Goal: Task Accomplishment & Management: Use online tool/utility

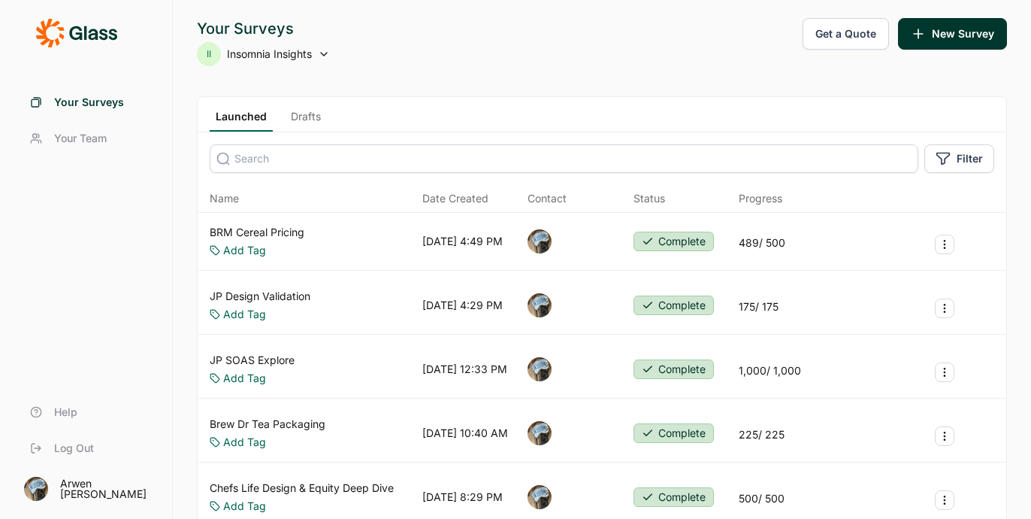
click at [830, 36] on button "Get a Quote" at bounding box center [846, 34] width 86 height 32
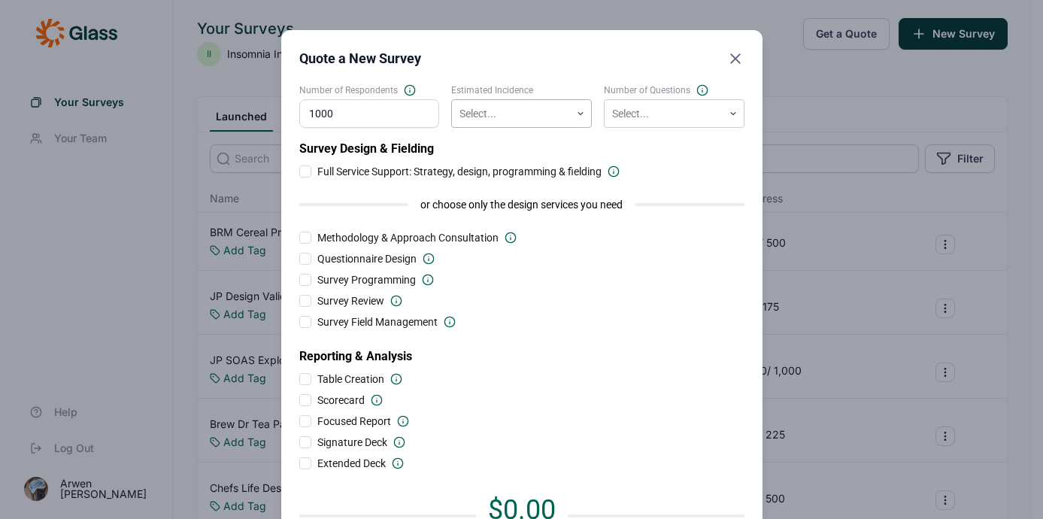
click at [507, 105] on div at bounding box center [510, 113] width 103 height 19
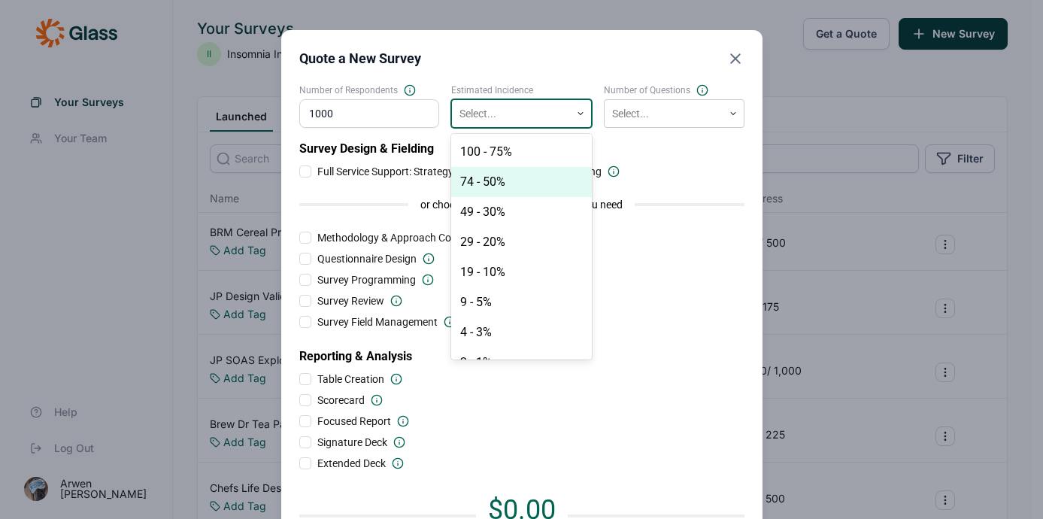
click at [509, 184] on div "74 - 50%" at bounding box center [521, 182] width 141 height 30
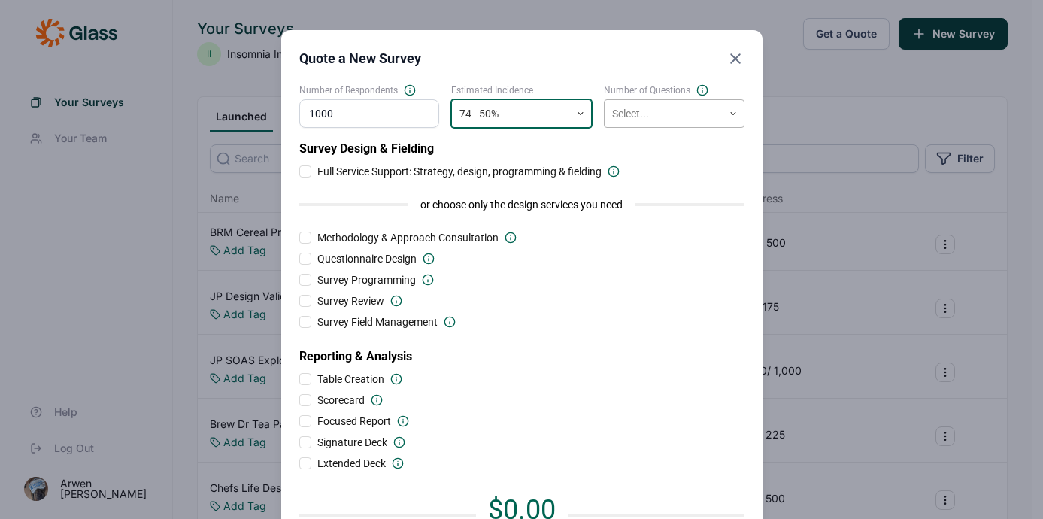
click at [643, 107] on div at bounding box center [663, 113] width 103 height 19
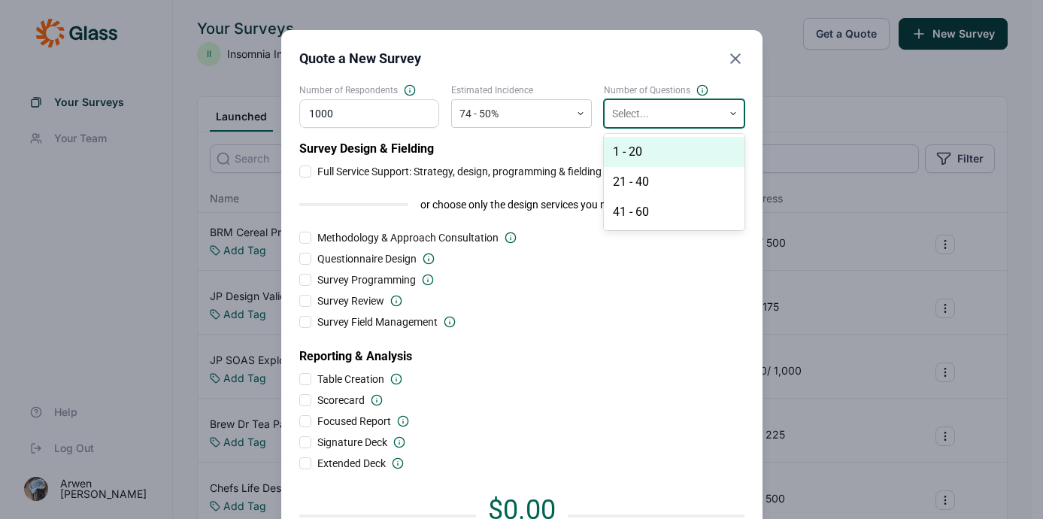
click at [646, 156] on div "1 - 20" at bounding box center [674, 152] width 141 height 30
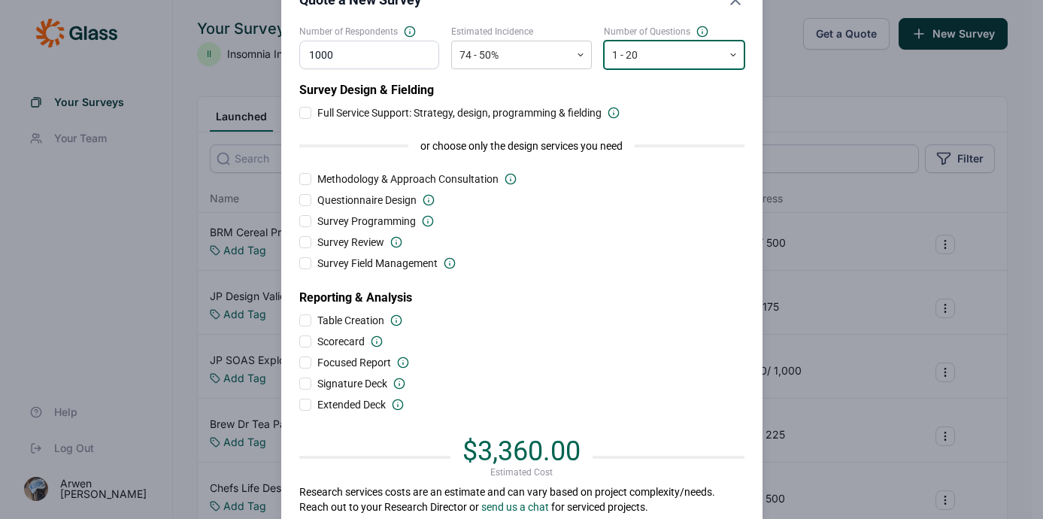
scroll to position [60, 0]
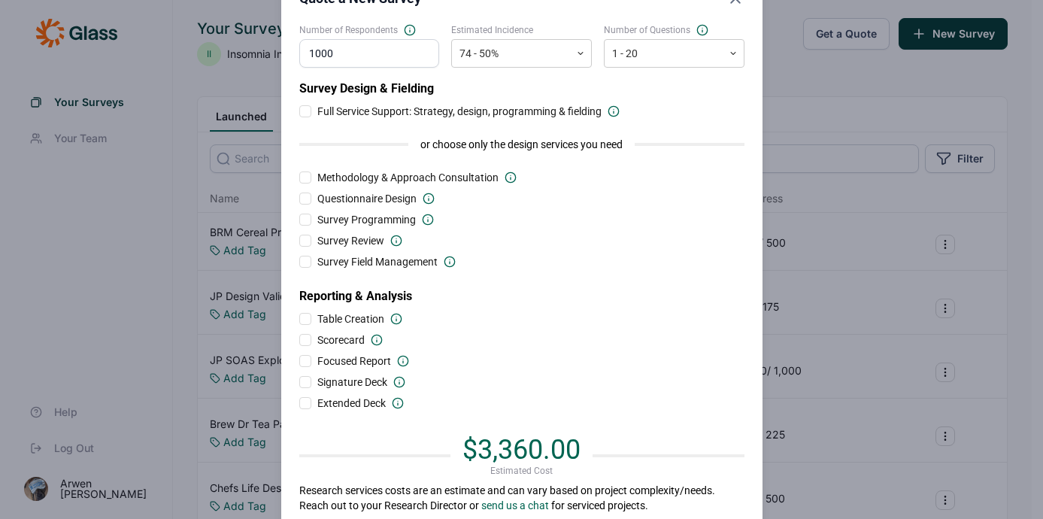
drag, startPoint x: 345, startPoint y: 60, endPoint x: 276, endPoint y: 53, distance: 69.6
click at [281, 53] on div "Quote a New Survey Number of Respondents 1000 Estimated Incidence 74 - 50% Numb…" at bounding box center [521, 250] width 481 height 561
type input "450"
click at [478, 253] on div "Survey Design & Fielding Full Service Support: Strategy, design, programming & …" at bounding box center [521, 245] width 445 height 331
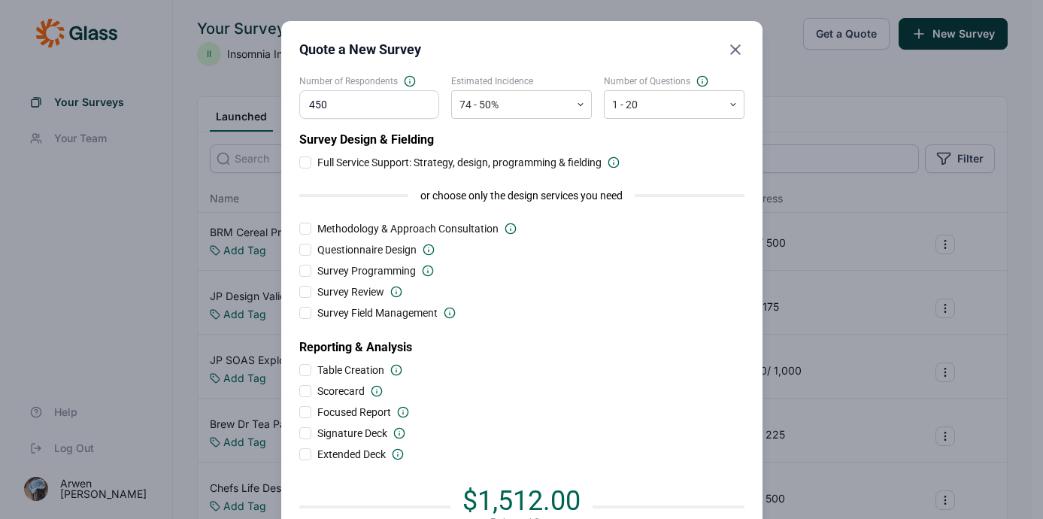
scroll to position [0, 0]
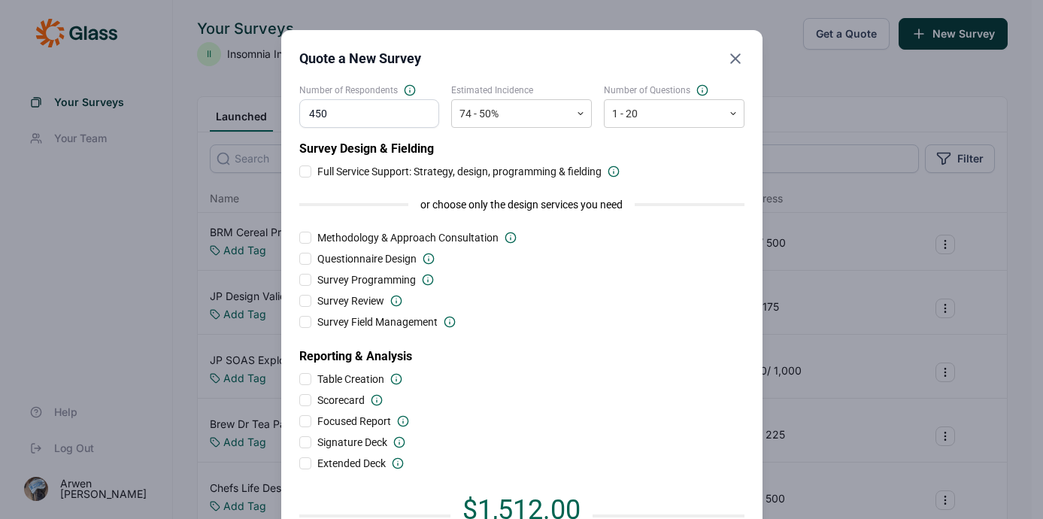
click at [731, 59] on icon "Close" at bounding box center [735, 59] width 18 height 18
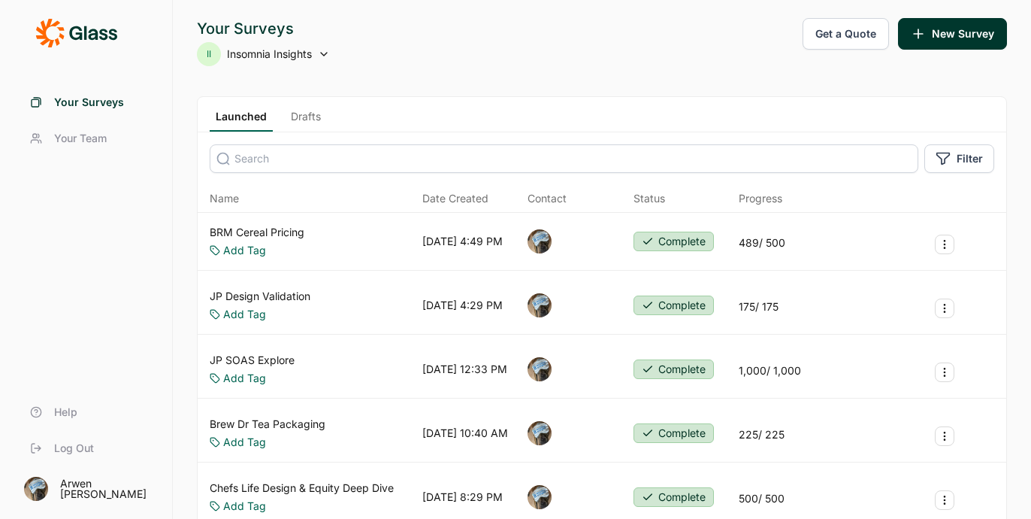
click at [289, 117] on link "Drafts" at bounding box center [306, 120] width 42 height 23
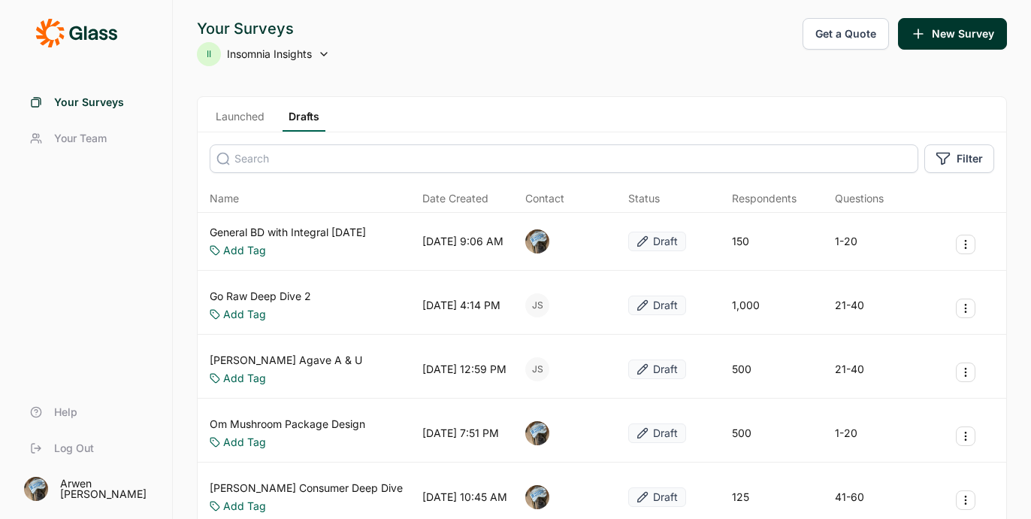
click at [292, 232] on link "General BD with Integral [DATE]" at bounding box center [288, 232] width 156 height 15
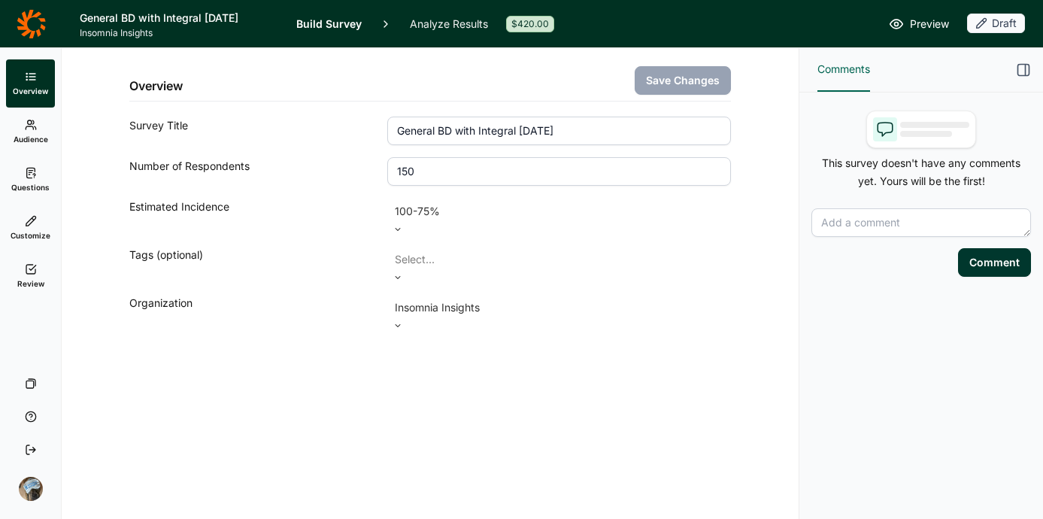
click at [21, 177] on link "Questions" at bounding box center [30, 180] width 49 height 48
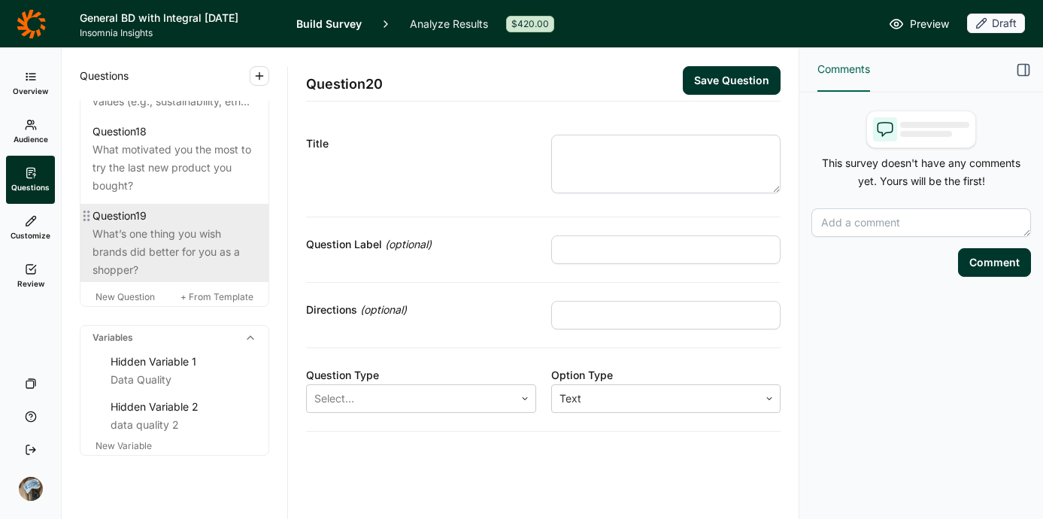
scroll to position [2115, 0]
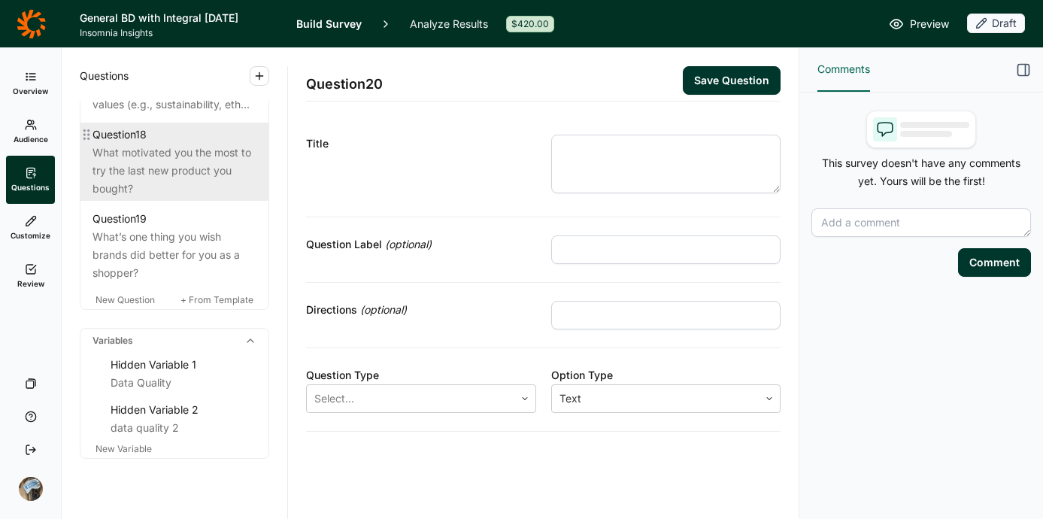
click at [176, 198] on div "What motivated you the most to try the last new product you bought?" at bounding box center [174, 171] width 164 height 54
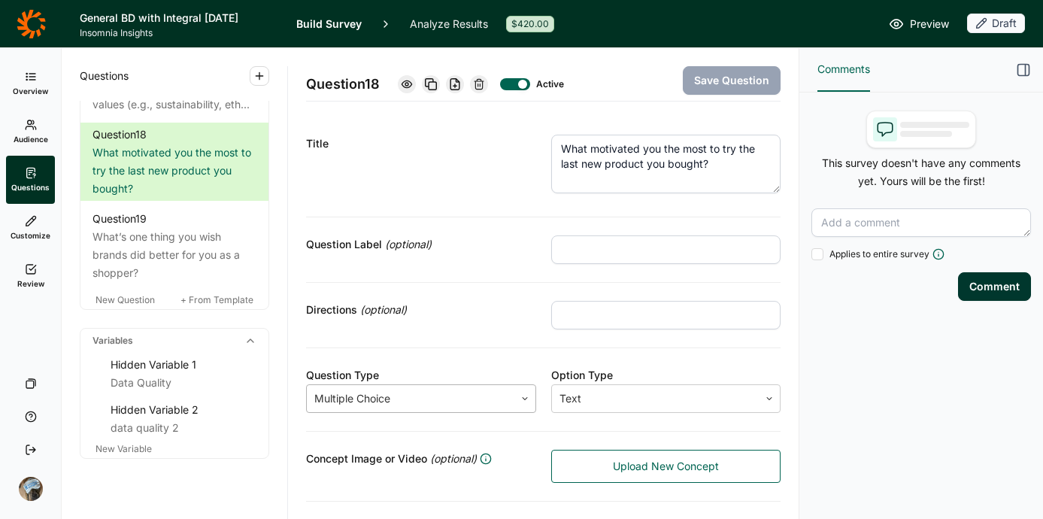
scroll to position [3, 0]
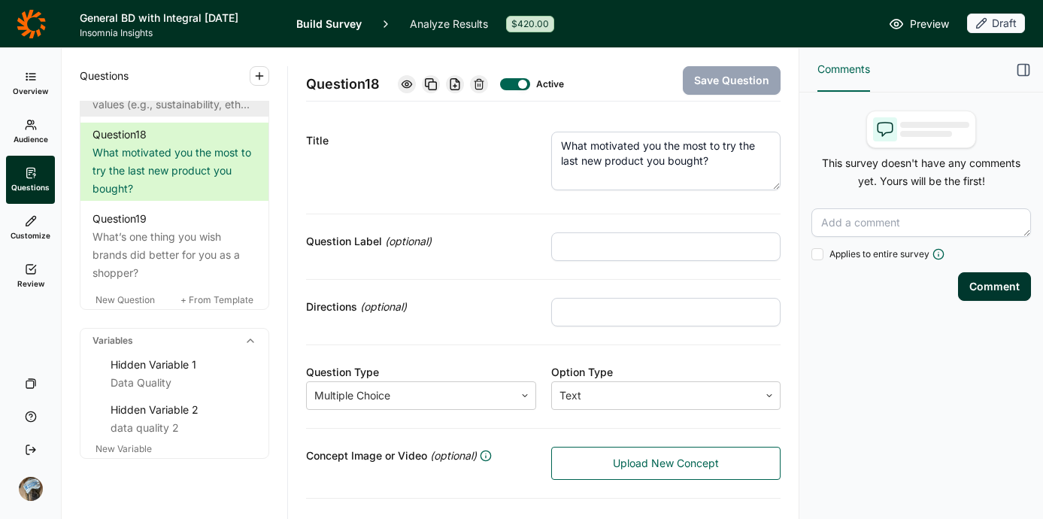
click at [128, 114] on div "Would you be willing to pay more for a brand that aligns with your values (e.g.…" at bounding box center [174, 86] width 164 height 54
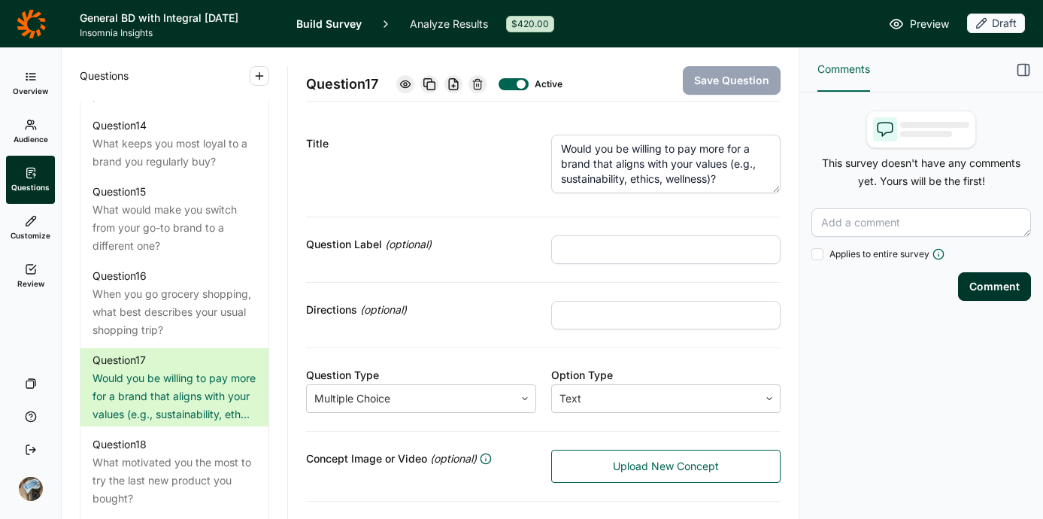
click at [1024, 65] on icon "button" at bounding box center [1023, 69] width 15 height 15
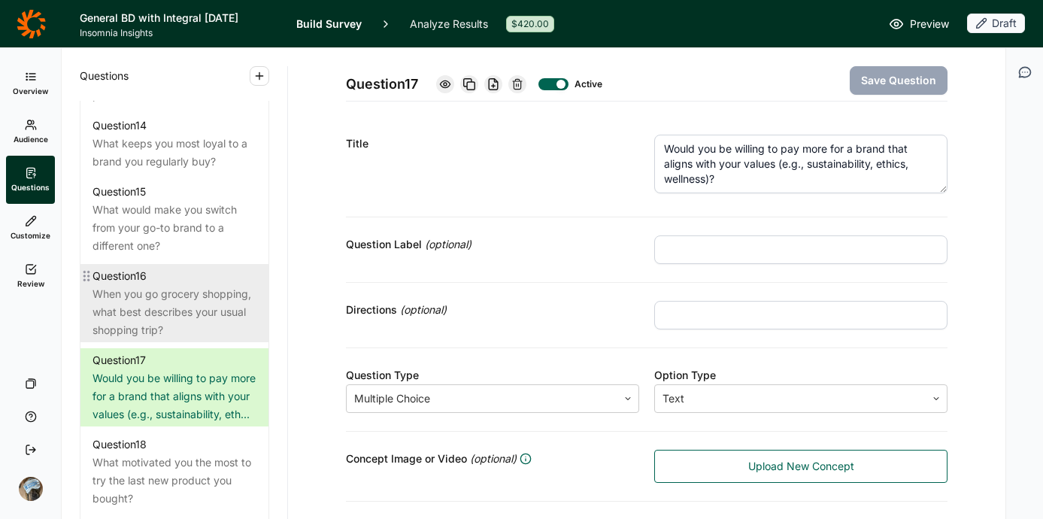
click at [175, 339] on div "When you go grocery shopping, what best describes your usual shopping trip?" at bounding box center [174, 312] width 164 height 54
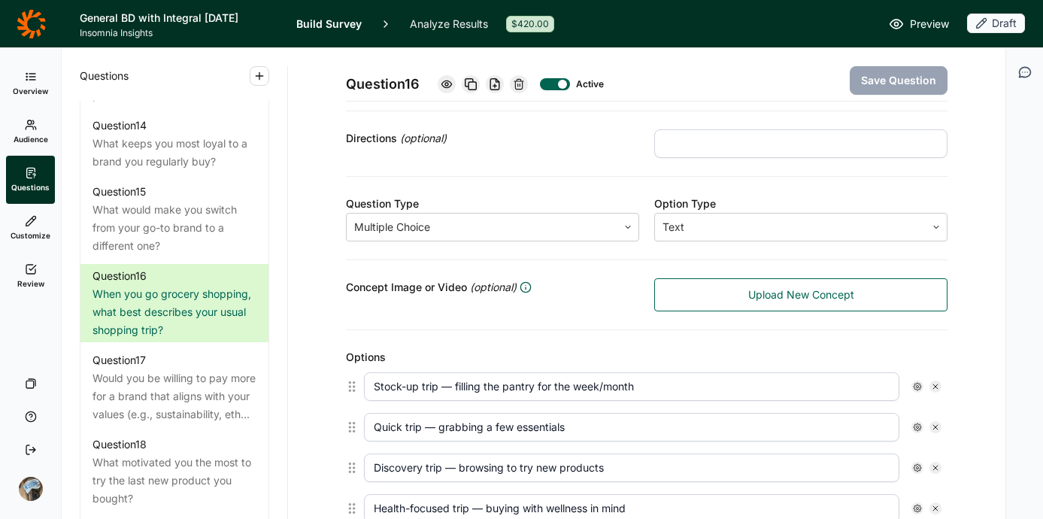
scroll to position [349, 0]
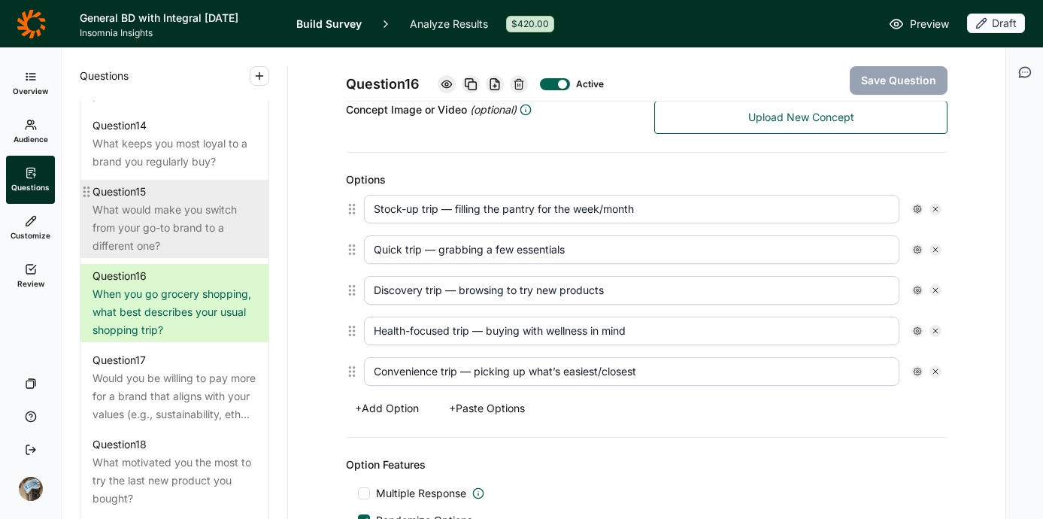
click at [177, 255] on div "What would make you switch from your go-to brand to a different one?" at bounding box center [174, 228] width 164 height 54
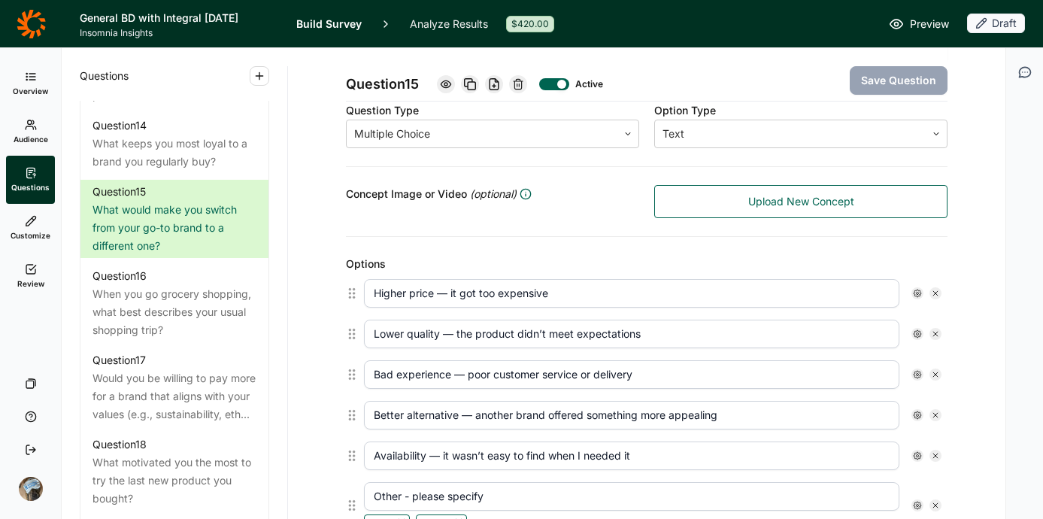
scroll to position [147, 0]
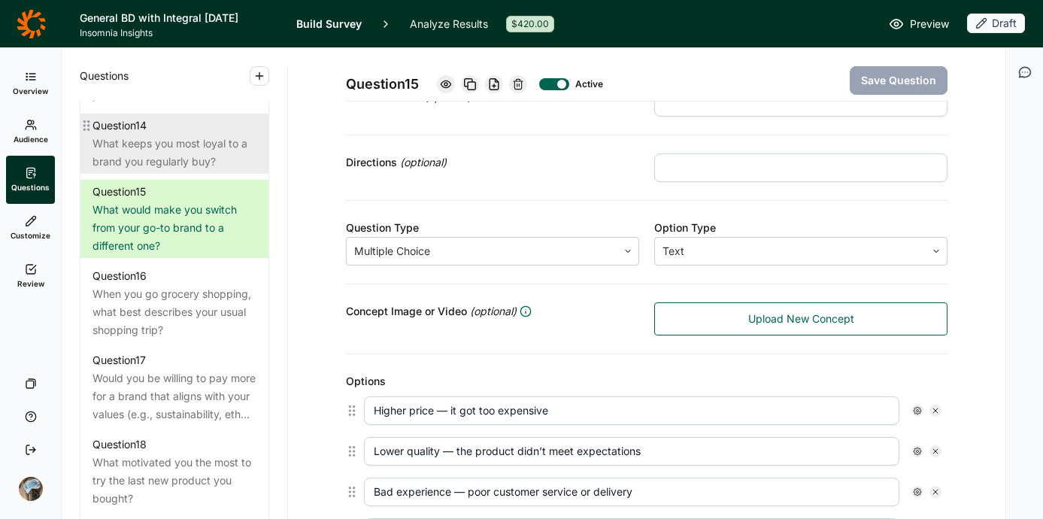
click at [209, 171] on div "What keeps you most loyal to a brand you regularly buy?" at bounding box center [174, 153] width 164 height 36
